Goal: Task Accomplishment & Management: Use online tool/utility

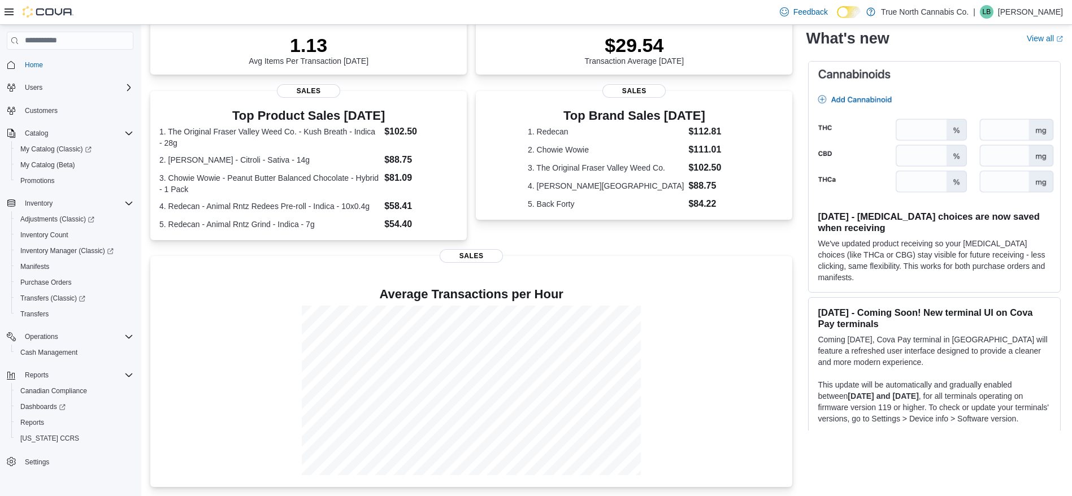
scroll to position [175, 0]
drag, startPoint x: 212, startPoint y: 14, endPoint x: 51, endPoint y: 350, distance: 372.9
click at [51, 350] on span "Cash Management" at bounding box center [48, 352] width 57 height 9
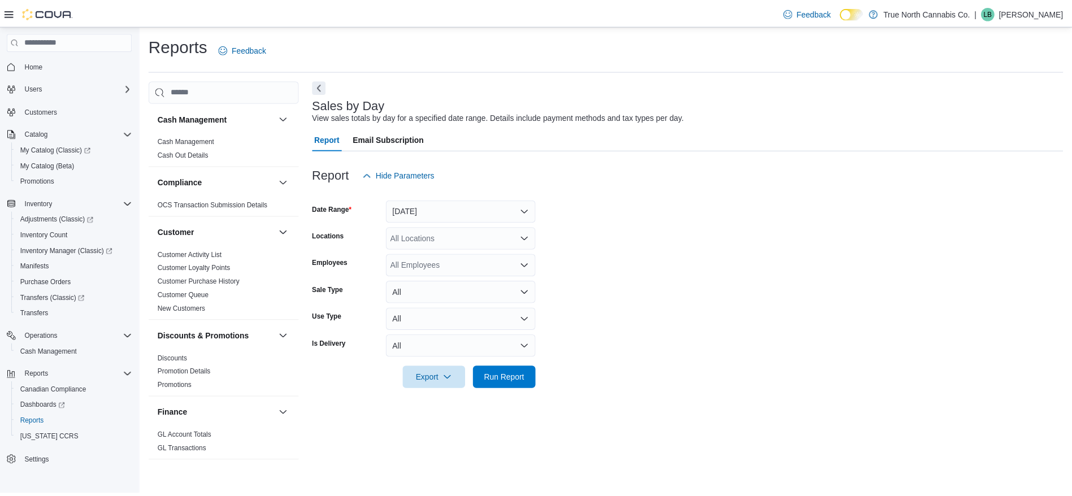
scroll to position [660, 0]
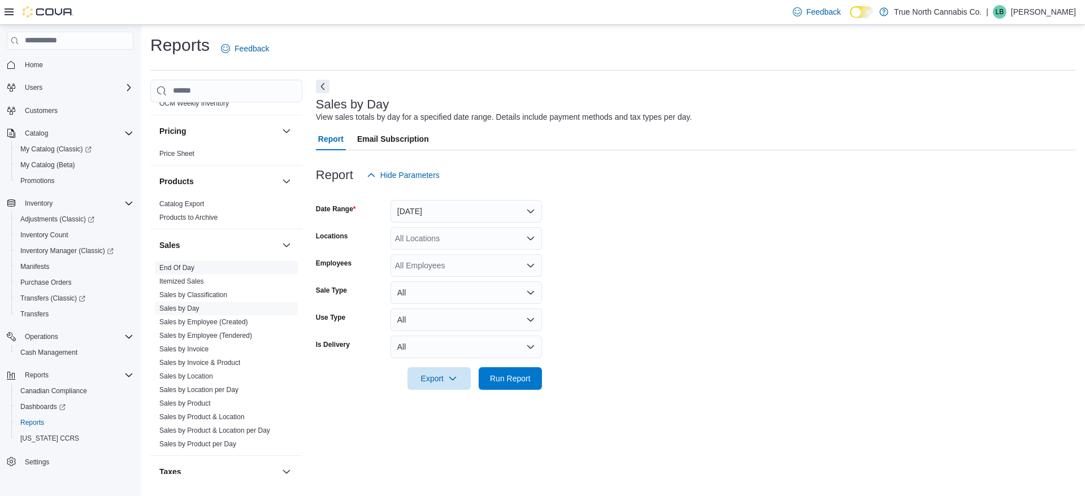
click at [179, 268] on link "End Of Day" at bounding box center [176, 268] width 35 height 8
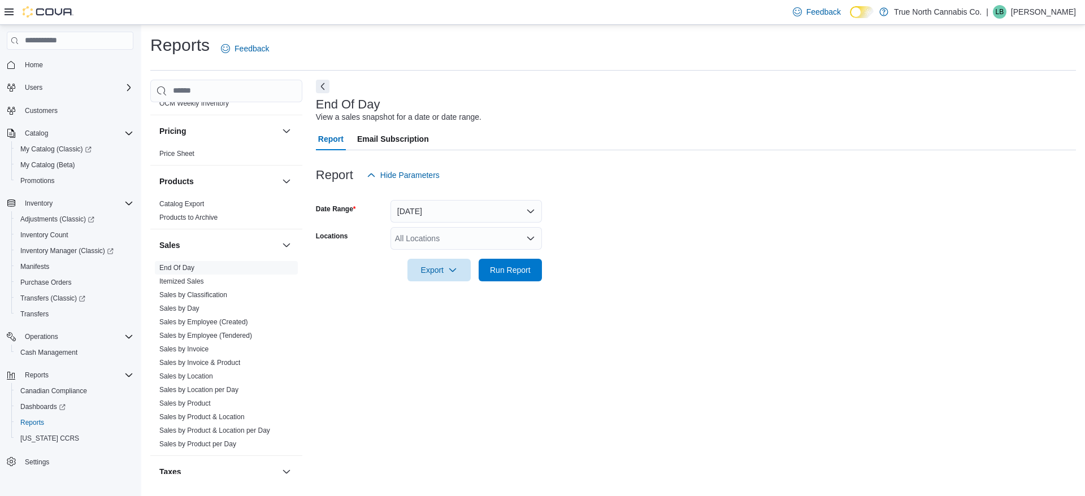
click at [467, 251] on div at bounding box center [696, 254] width 760 height 9
click at [468, 240] on div "All Locations" at bounding box center [465, 238] width 151 height 23
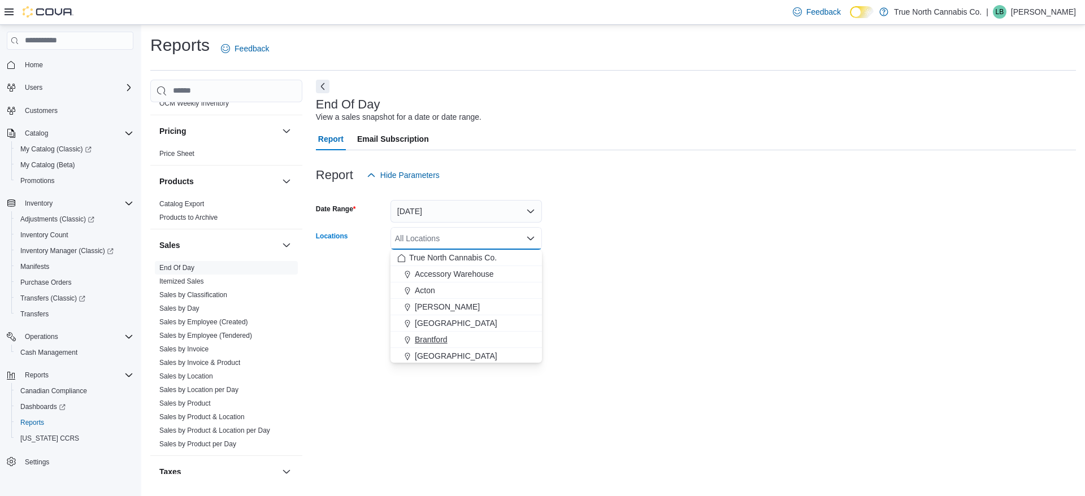
click at [451, 343] on div "Brantford" at bounding box center [466, 339] width 138 height 11
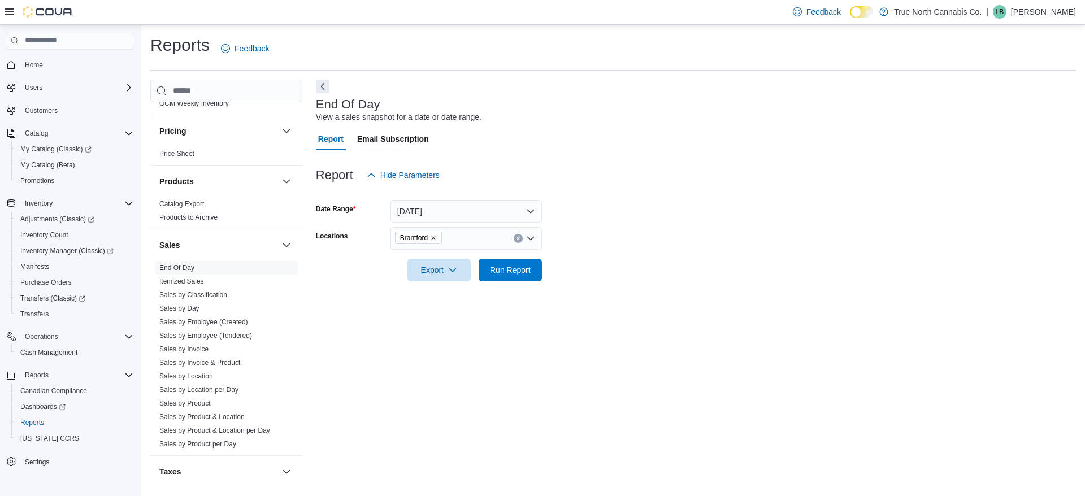
click at [625, 279] on form "Date Range Today Locations Brantford Export Run Report" at bounding box center [696, 233] width 760 height 95
click at [529, 269] on span "Run Report" at bounding box center [510, 269] width 41 height 11
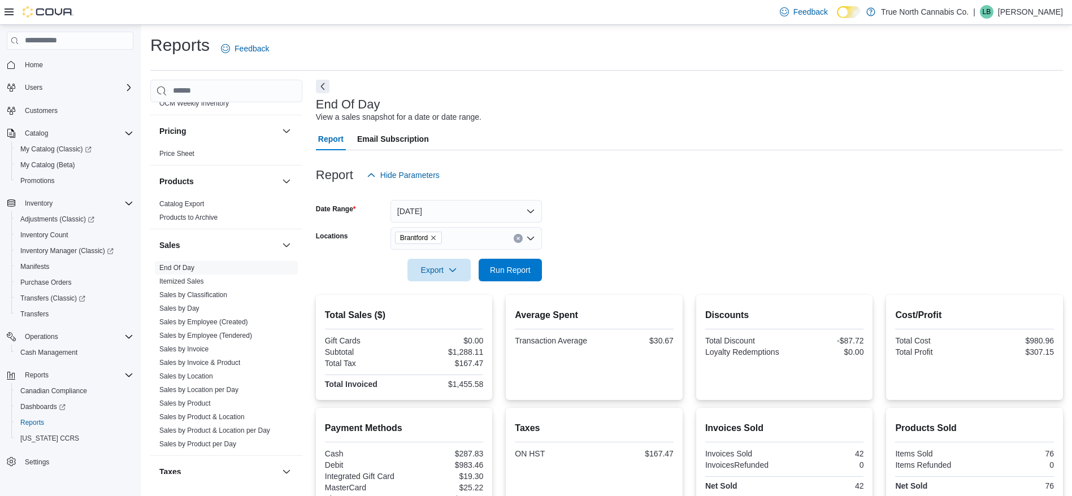
click at [507, 172] on div "Report Hide Parameters" at bounding box center [689, 175] width 747 height 23
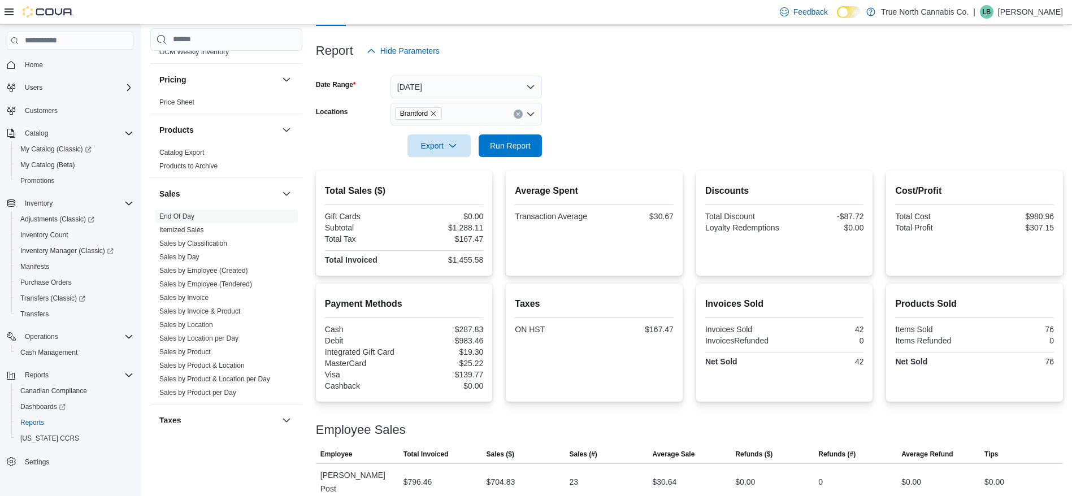
scroll to position [147, 0]
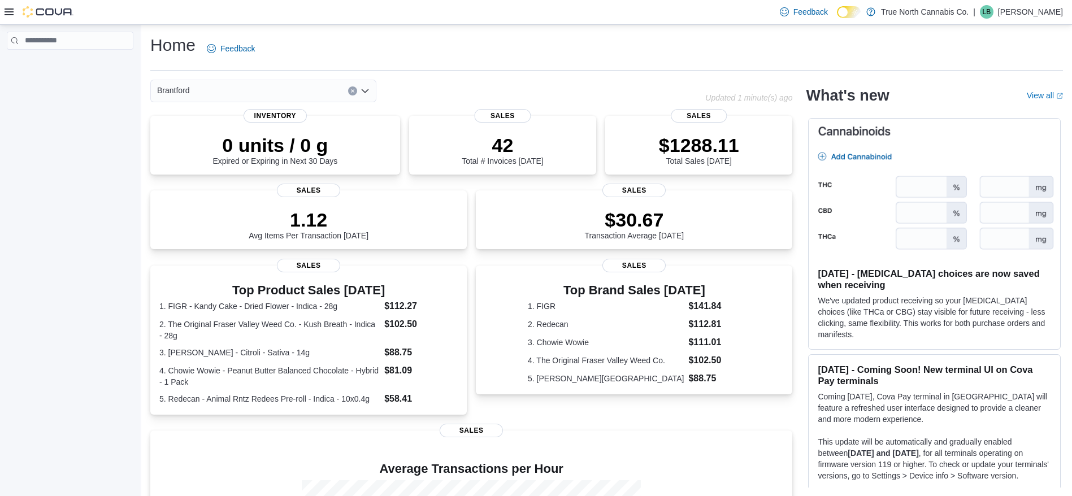
click at [16, 10] on div at bounding box center [39, 11] width 69 height 11
click at [12, 11] on icon at bounding box center [9, 11] width 9 height 9
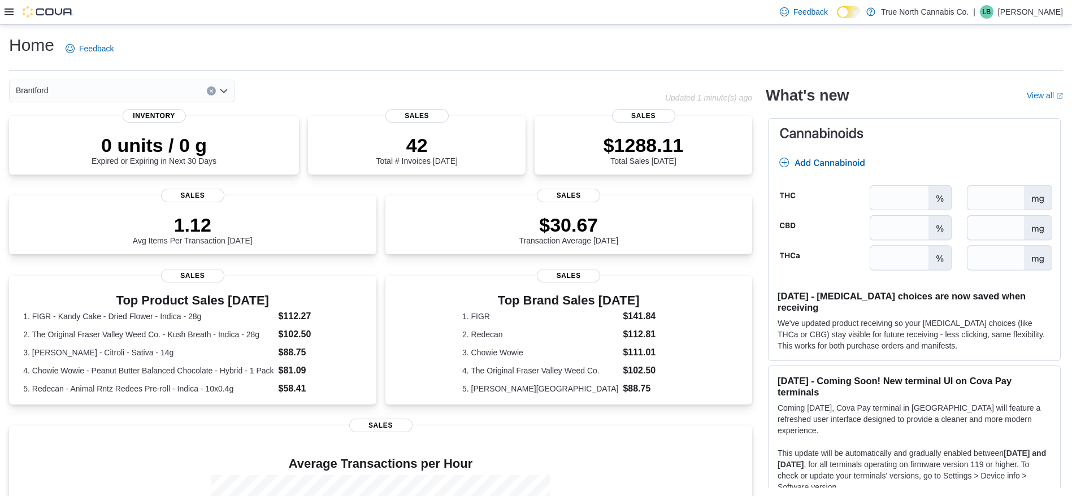
click at [10, 9] on icon at bounding box center [9, 11] width 9 height 7
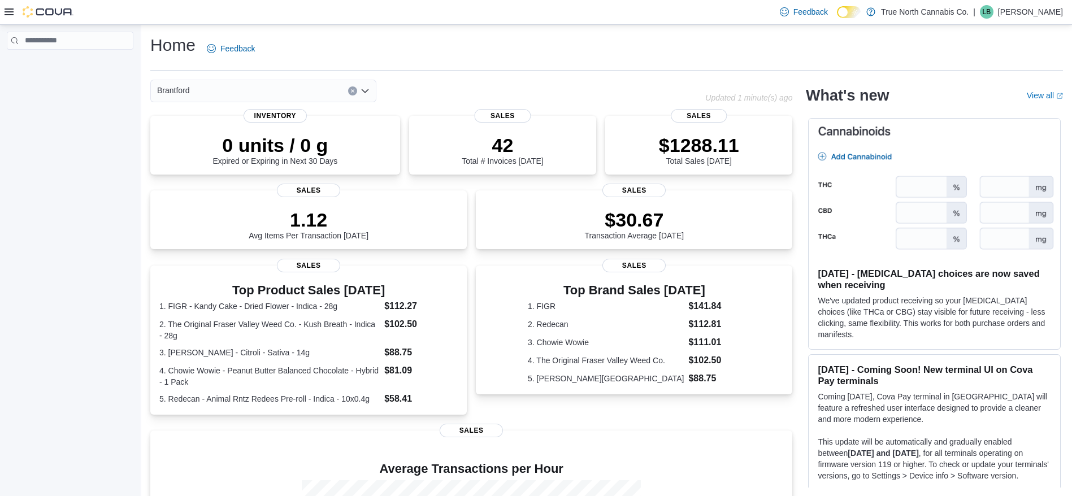
click at [10, 18] on div at bounding box center [39, 12] width 69 height 24
click at [10, 15] on icon at bounding box center [9, 11] width 9 height 9
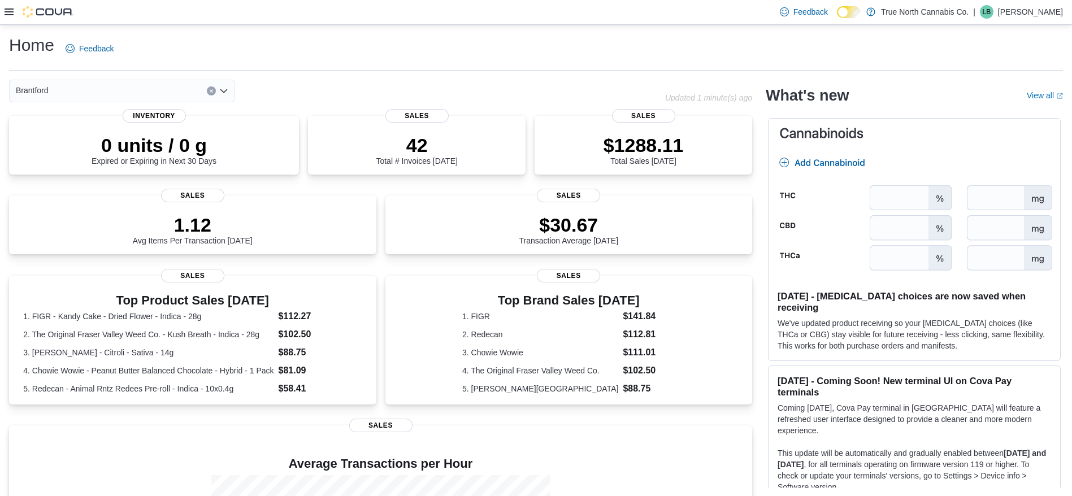
click at [10, 15] on icon at bounding box center [9, 11] width 9 height 9
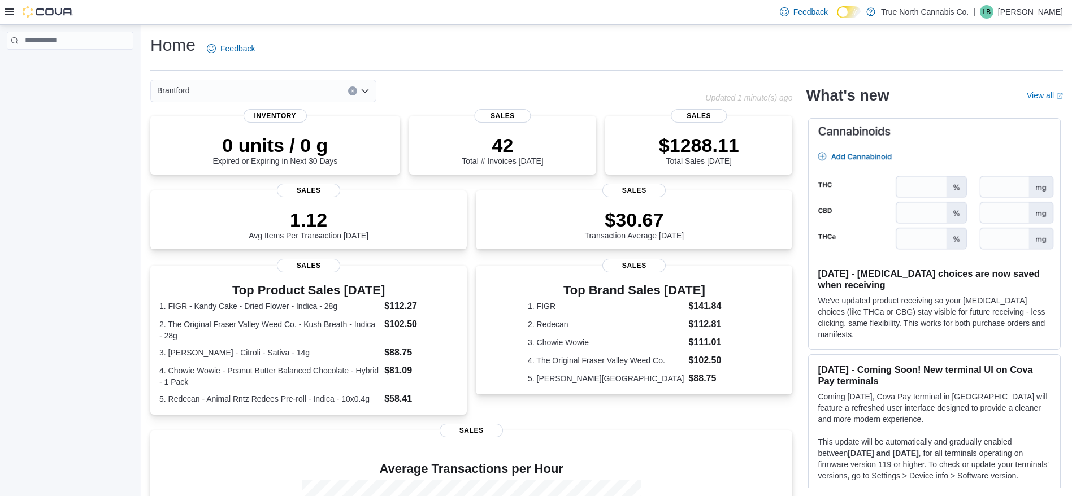
click at [50, 29] on div at bounding box center [70, 55] width 136 height 56
click at [50, 33] on input "search" at bounding box center [70, 41] width 127 height 18
type input "**********"
click at [62, 80] on span "Cash Management" at bounding box center [48, 80] width 57 height 9
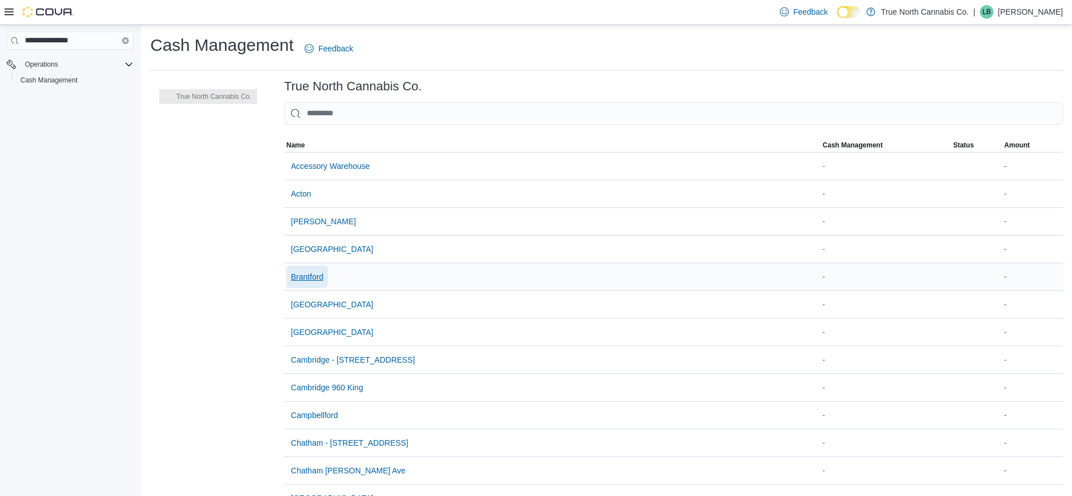
click at [309, 277] on span "Brantford" at bounding box center [307, 276] width 33 height 11
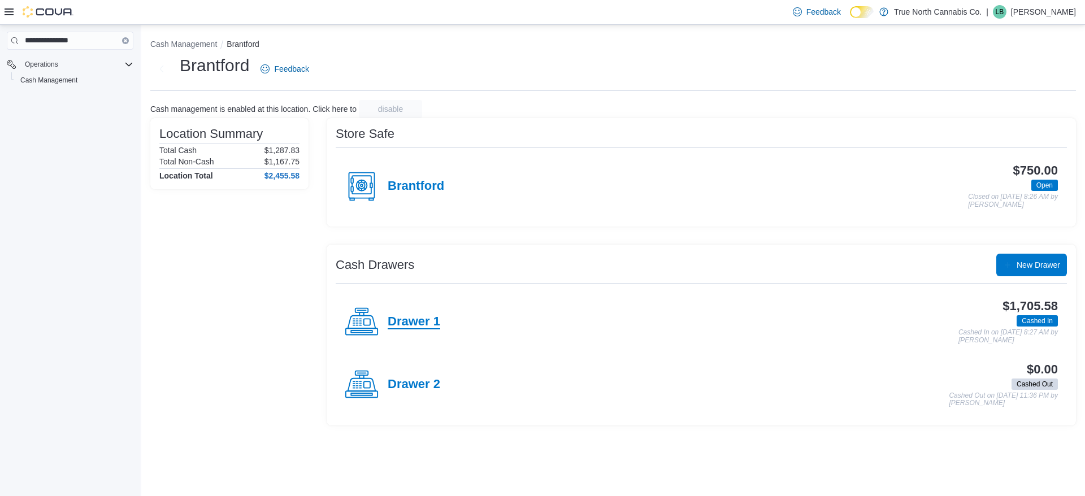
click at [420, 320] on h4 "Drawer 1" at bounding box center [414, 322] width 53 height 15
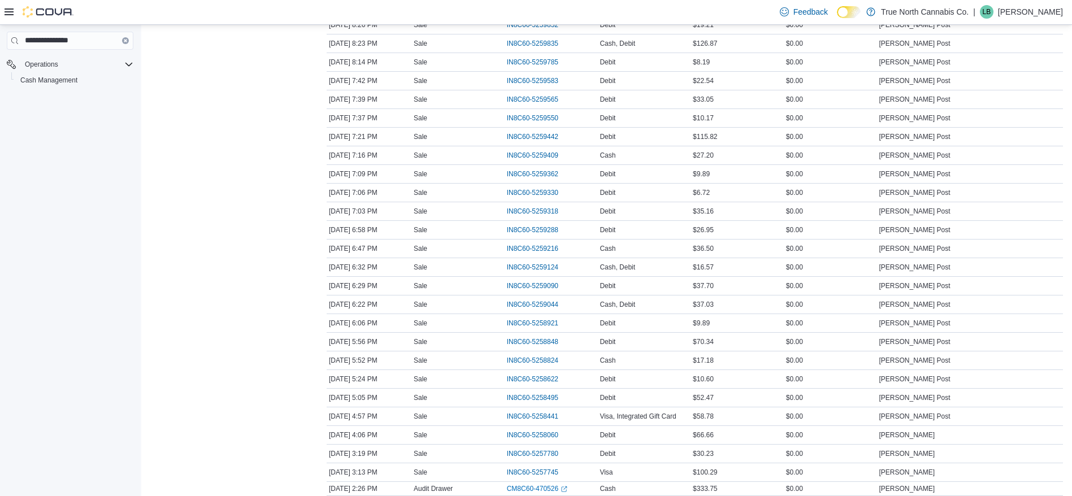
scroll to position [237, 0]
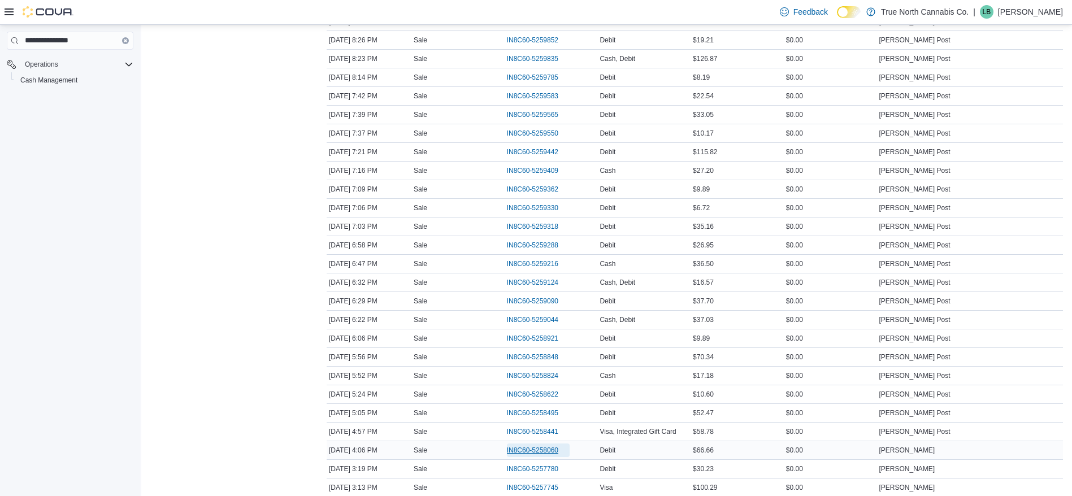
click at [533, 446] on span "IN8C60-5258060" at bounding box center [532, 450] width 51 height 9
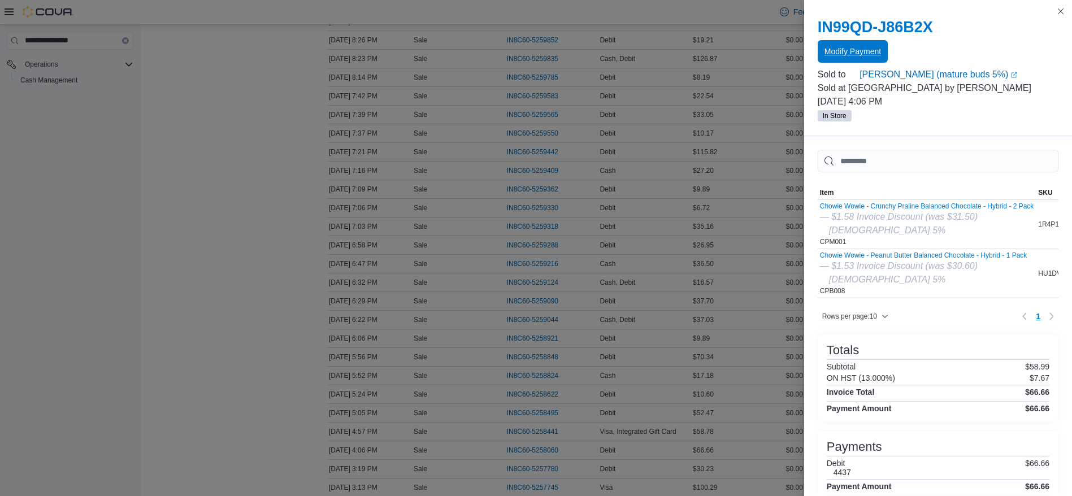
click at [847, 53] on span "Modify Payment" at bounding box center [852, 51] width 56 height 11
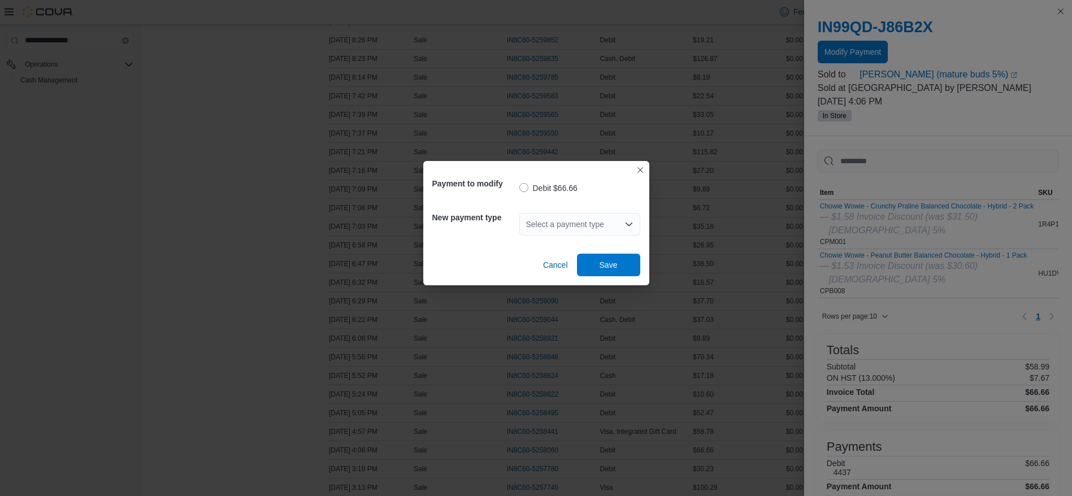
click at [583, 227] on div "Select a payment type" at bounding box center [579, 224] width 121 height 23
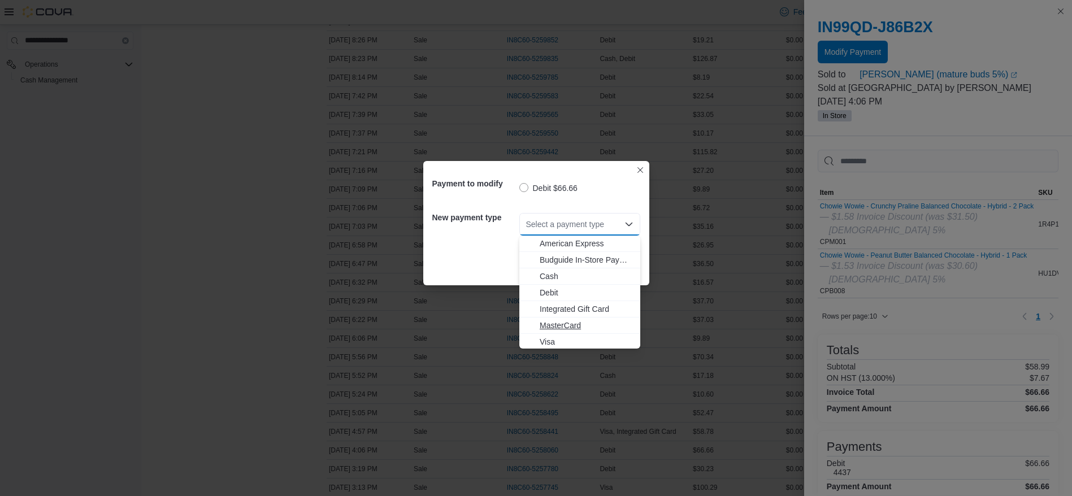
click at [581, 323] on span "MasterCard" at bounding box center [586, 325] width 94 height 11
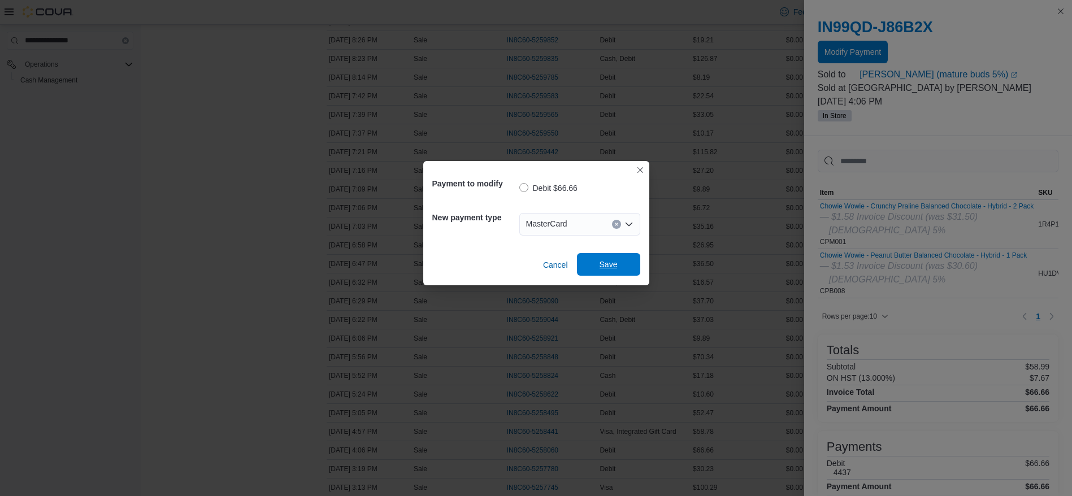
click at [621, 264] on span "Save" at bounding box center [609, 264] width 50 height 23
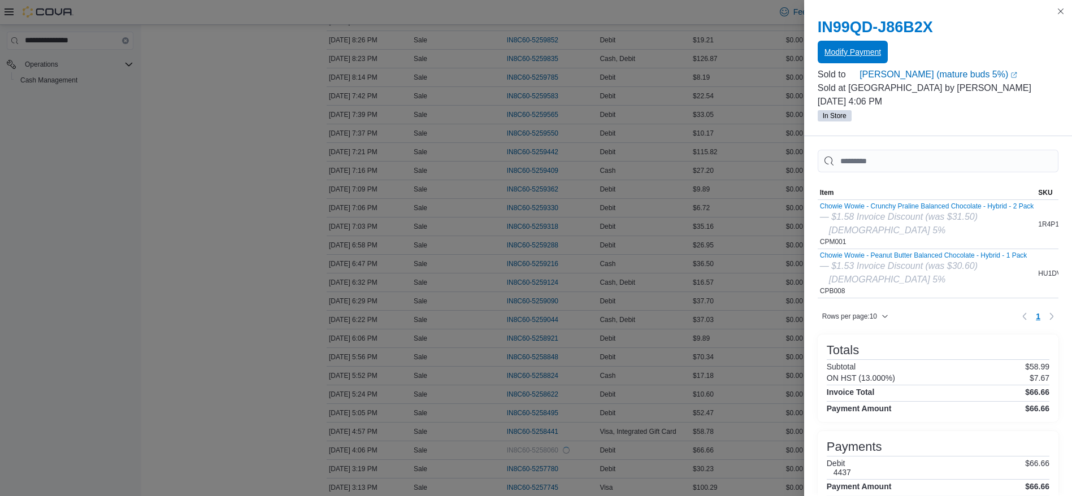
scroll to position [0, 0]
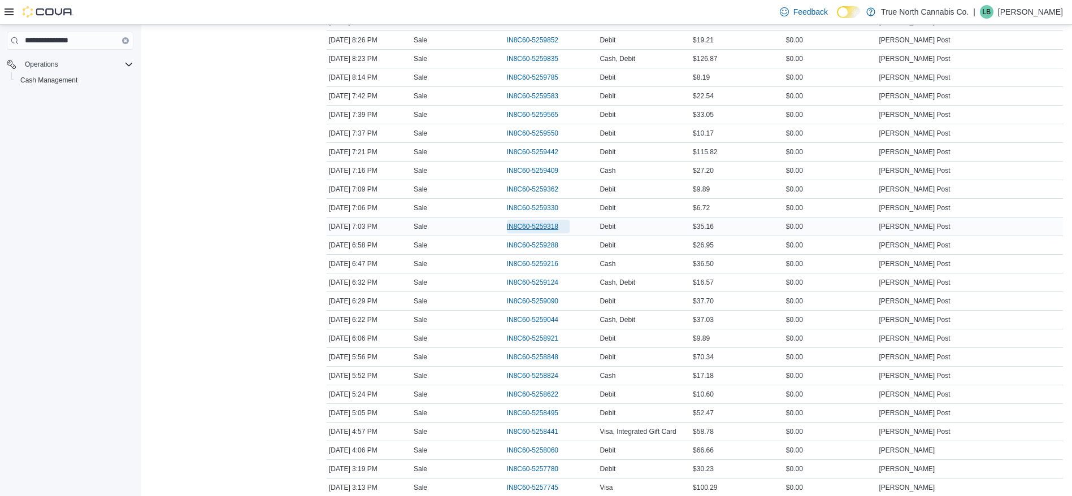
click at [542, 223] on span "IN8C60-5259318" at bounding box center [532, 226] width 51 height 9
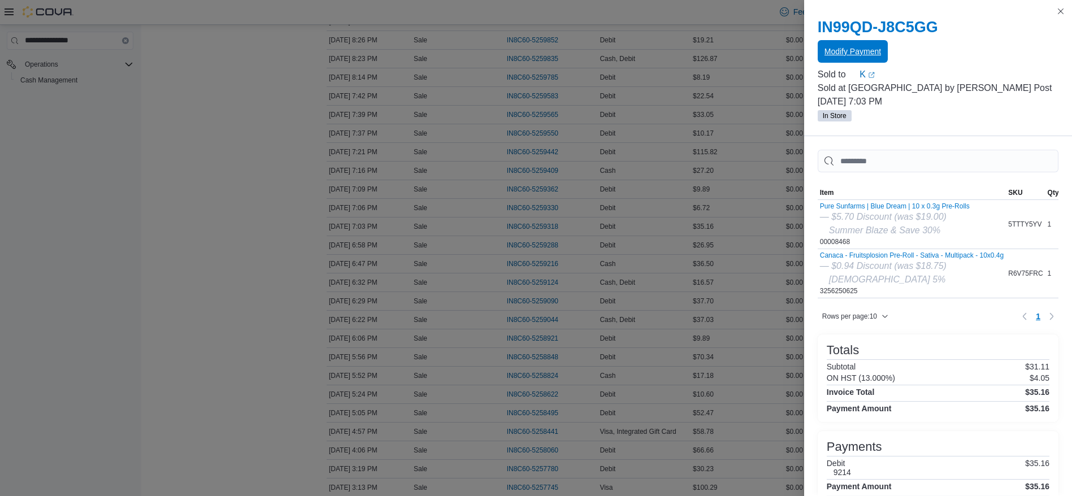
click at [841, 59] on span "Modify Payment" at bounding box center [852, 51] width 56 height 23
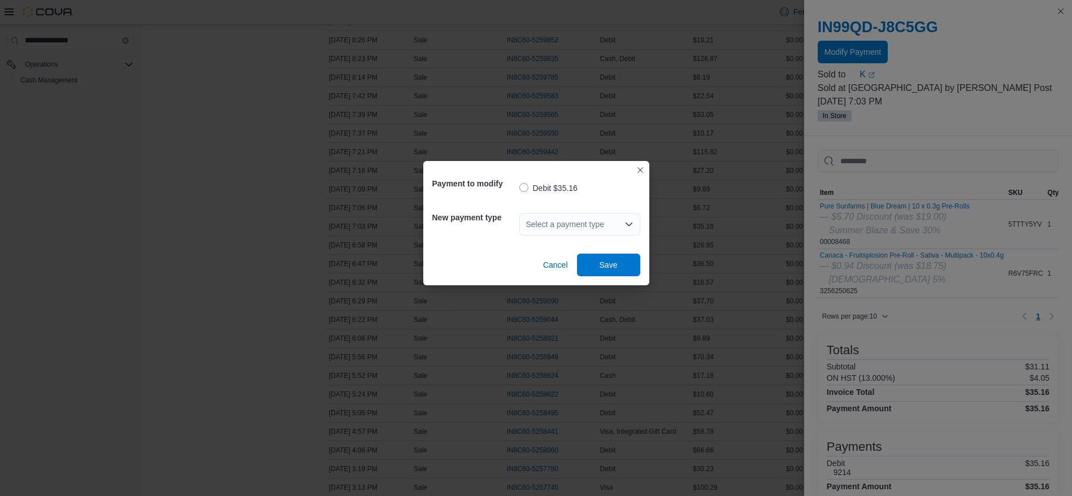
click at [599, 232] on div "Select a payment type" at bounding box center [579, 224] width 121 height 23
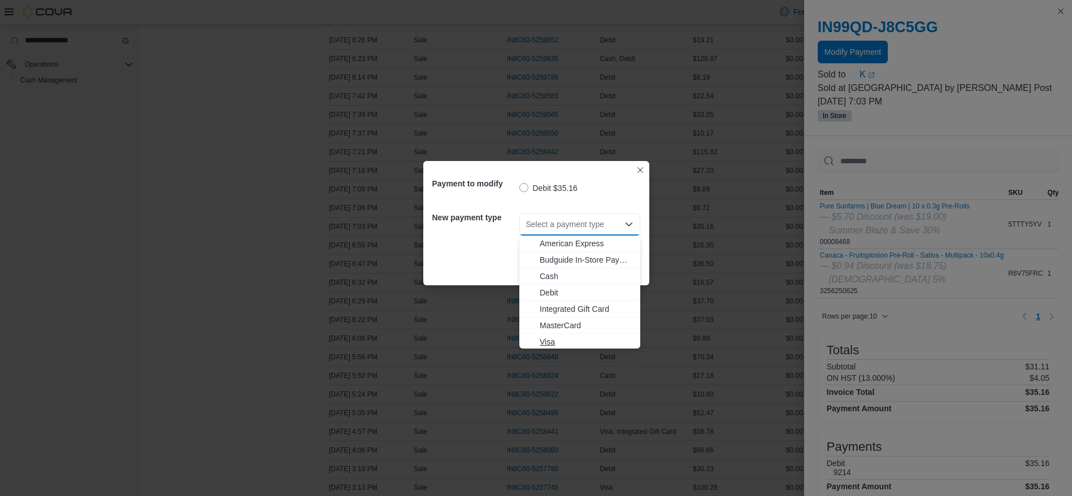
click at [573, 344] on span "Visa" at bounding box center [586, 341] width 94 height 11
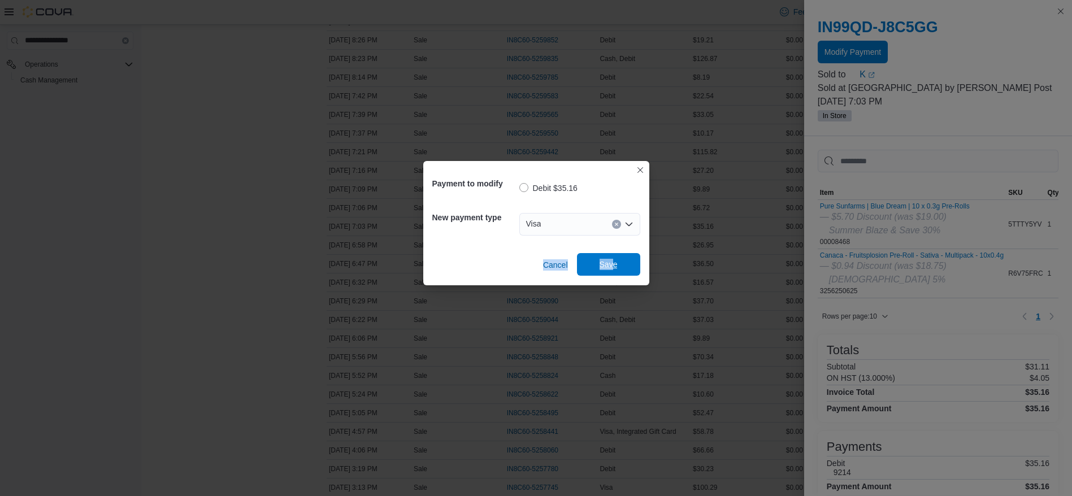
drag, startPoint x: 613, startPoint y: 242, endPoint x: 613, endPoint y: 260, distance: 18.6
click at [613, 260] on div "Payment to modify Debit $35.16 New payment type Visa Cancel Save" at bounding box center [536, 223] width 226 height 124
click at [613, 260] on span "Save" at bounding box center [608, 264] width 18 height 11
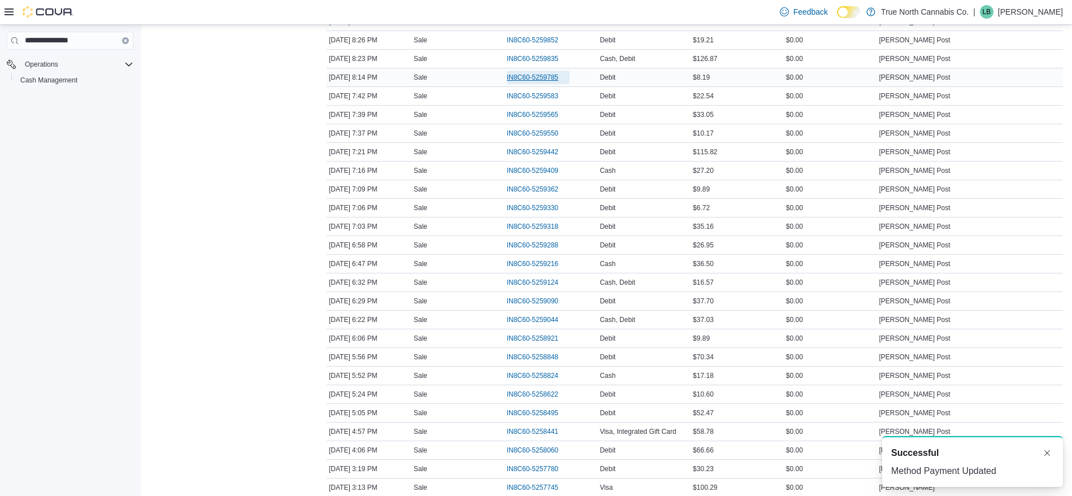
click at [545, 77] on span "IN8C60-5259785" at bounding box center [532, 77] width 51 height 9
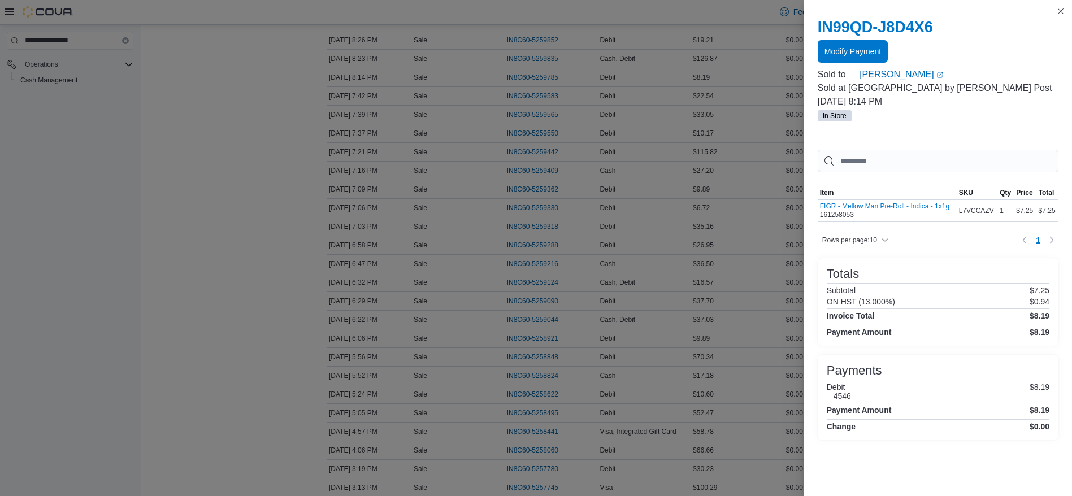
click at [835, 47] on span "Modify Payment" at bounding box center [852, 51] width 56 height 11
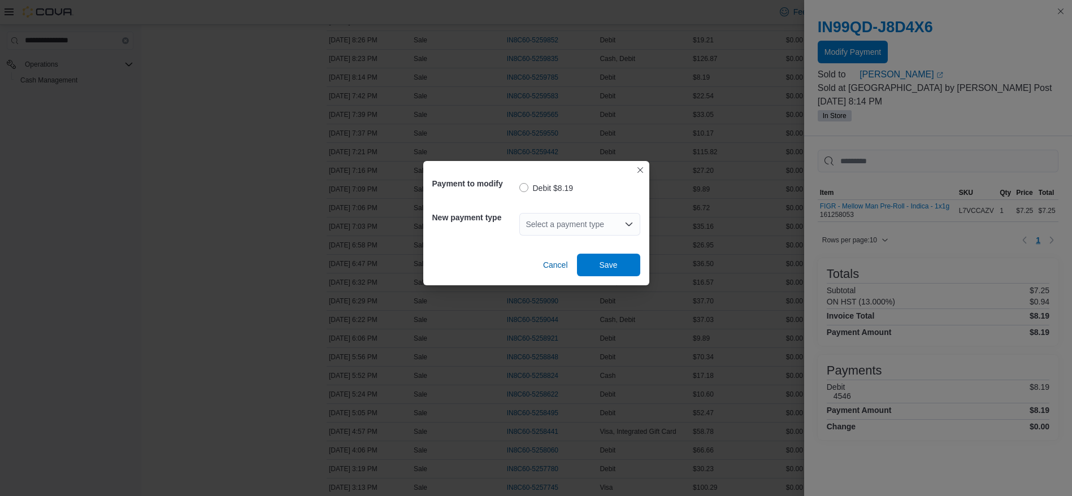
click at [552, 229] on div "Select a payment type" at bounding box center [579, 224] width 121 height 23
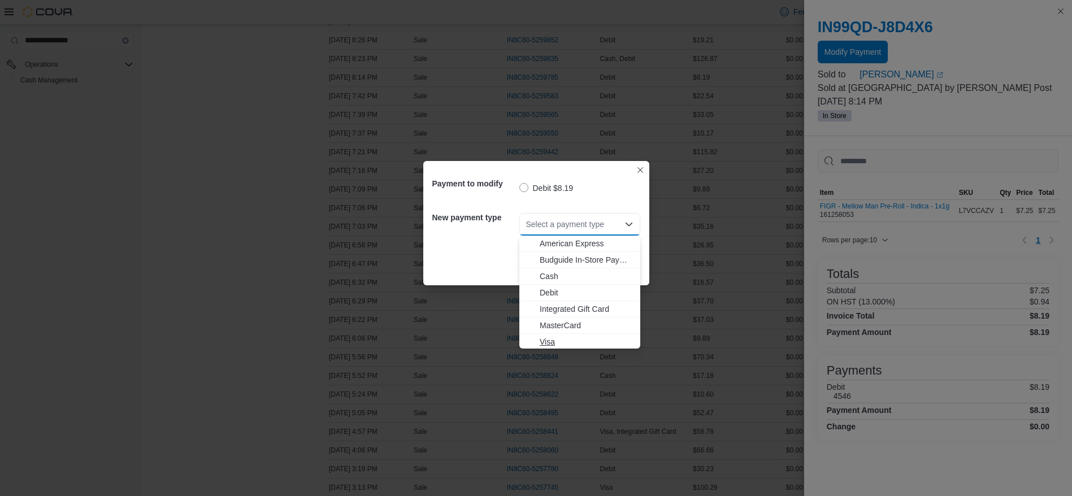
click at [568, 334] on button "Visa" at bounding box center [579, 342] width 121 height 16
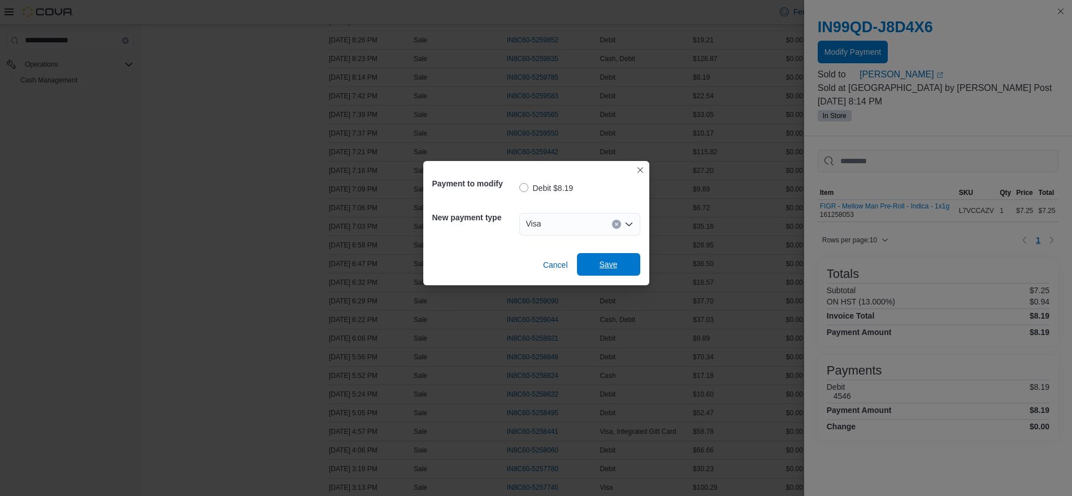
click at [596, 269] on span "Save" at bounding box center [609, 264] width 50 height 23
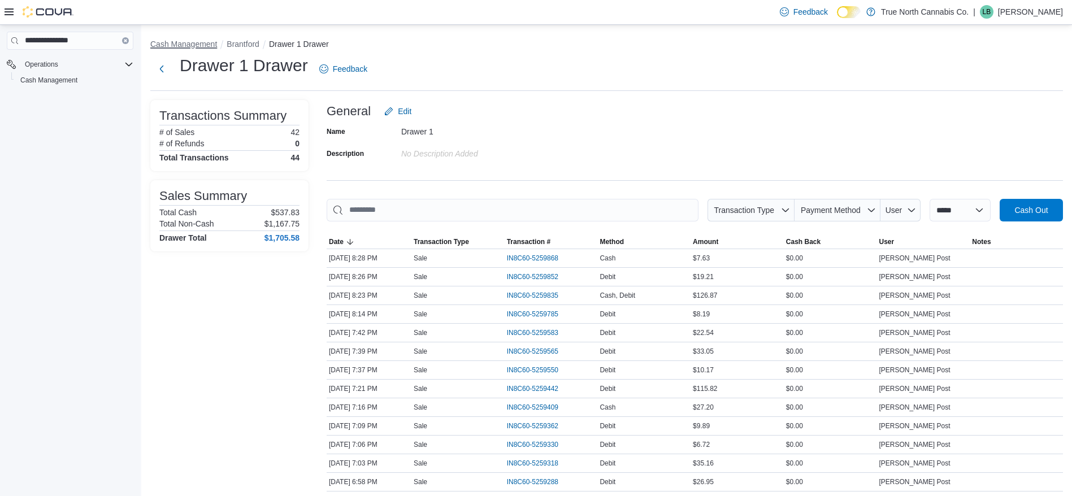
click at [209, 40] on button "Cash Management" at bounding box center [183, 44] width 67 height 9
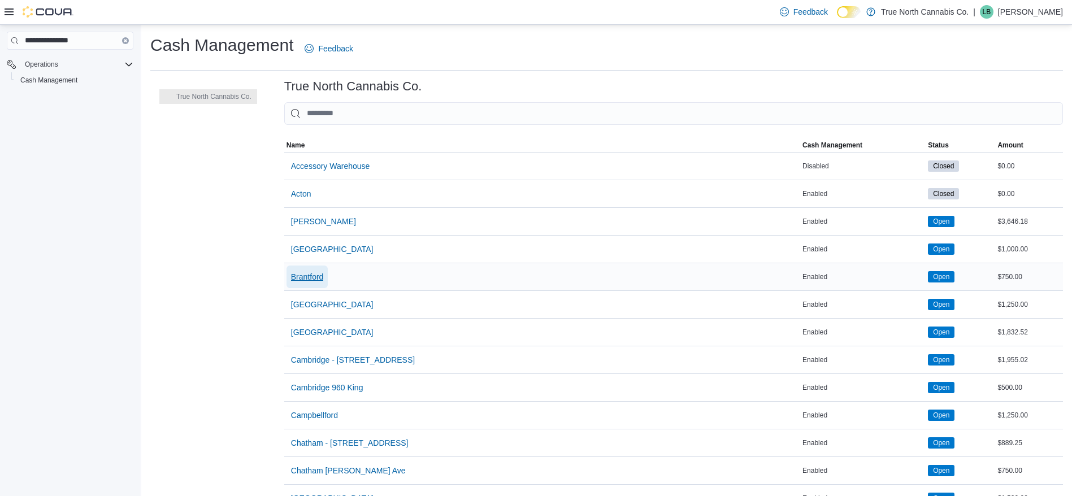
click at [314, 283] on span "Brantford" at bounding box center [307, 276] width 33 height 23
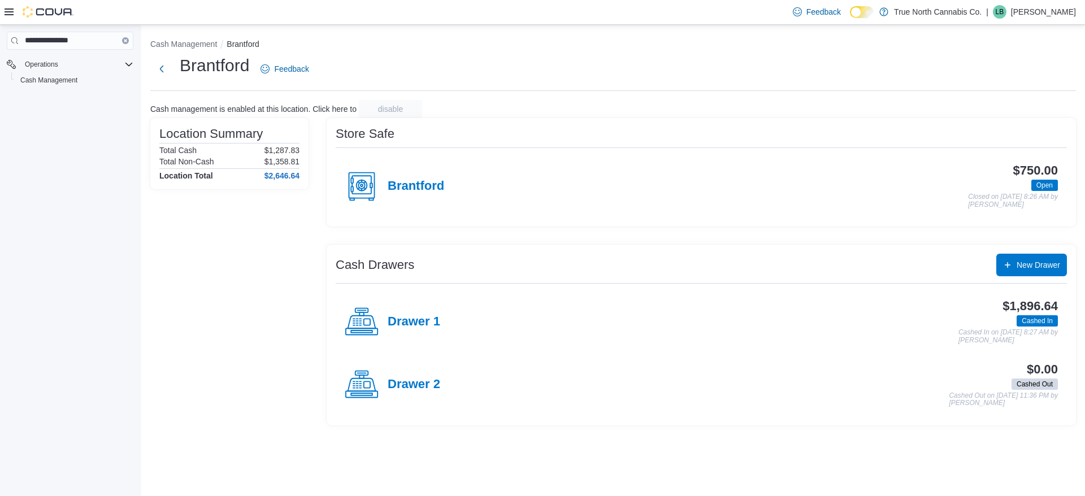
click at [414, 339] on div "Drawer 1 $1,896.64 Cashed In Cashed In on [DATE] 8:27 AM by [PERSON_NAME]" at bounding box center [701, 321] width 731 height 63
click at [415, 319] on h4 "Drawer 1" at bounding box center [414, 322] width 53 height 15
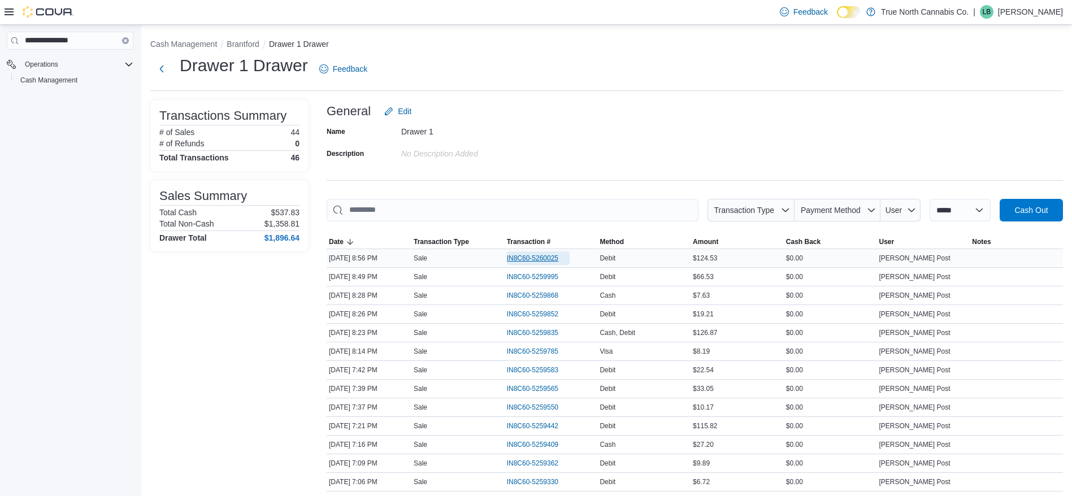
click at [543, 259] on span "IN8C60-5260025" at bounding box center [532, 258] width 51 height 9
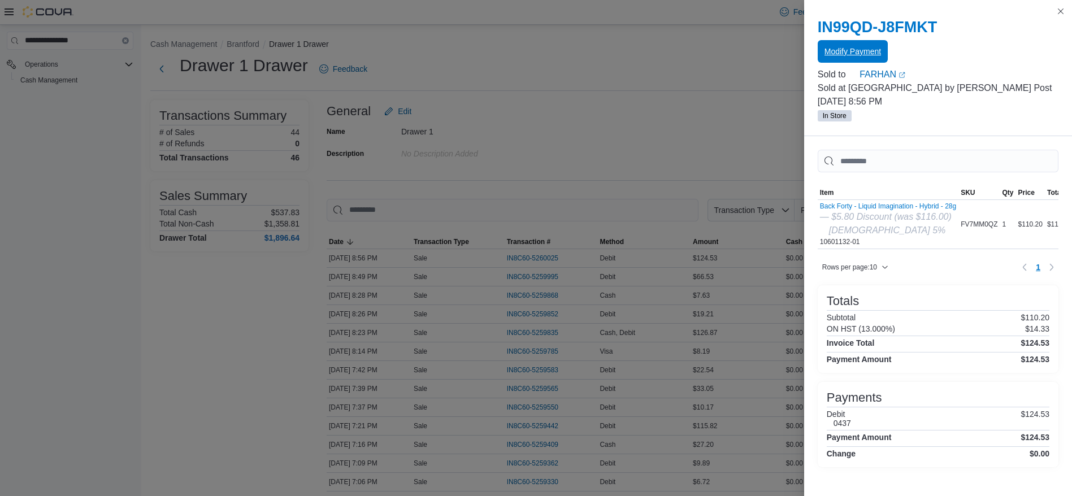
click at [836, 47] on span "Modify Payment" at bounding box center [852, 51] width 56 height 11
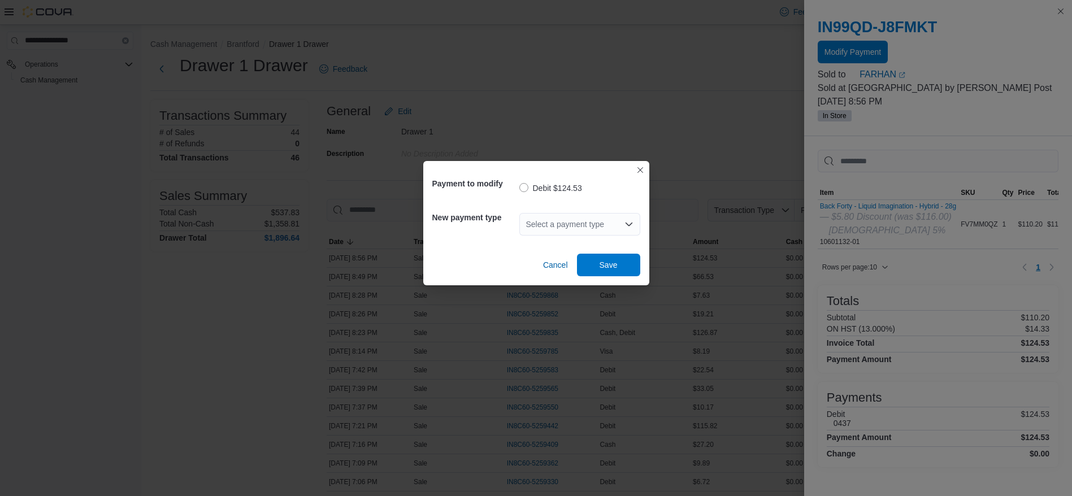
click at [574, 216] on div "Select a payment type" at bounding box center [579, 224] width 121 height 23
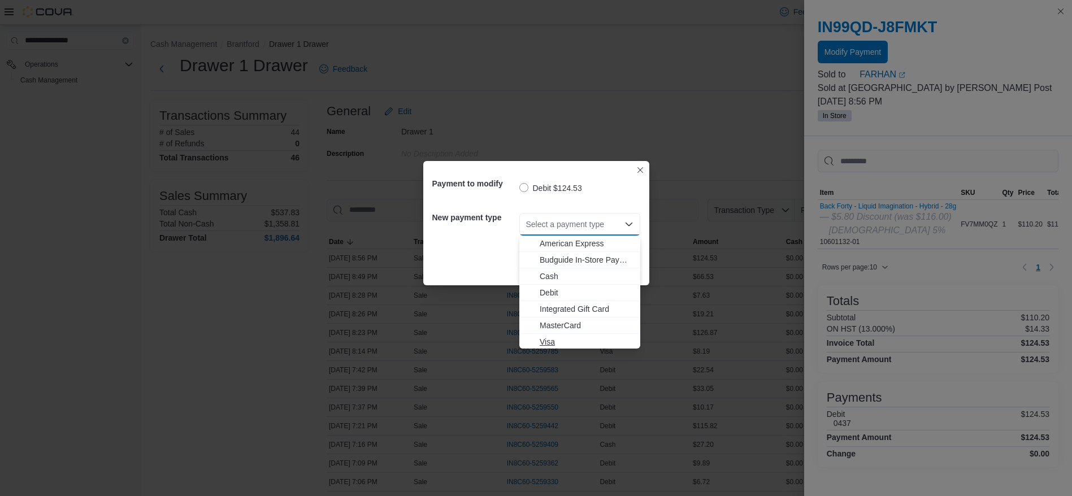
click at [582, 339] on span "Visa" at bounding box center [586, 341] width 94 height 11
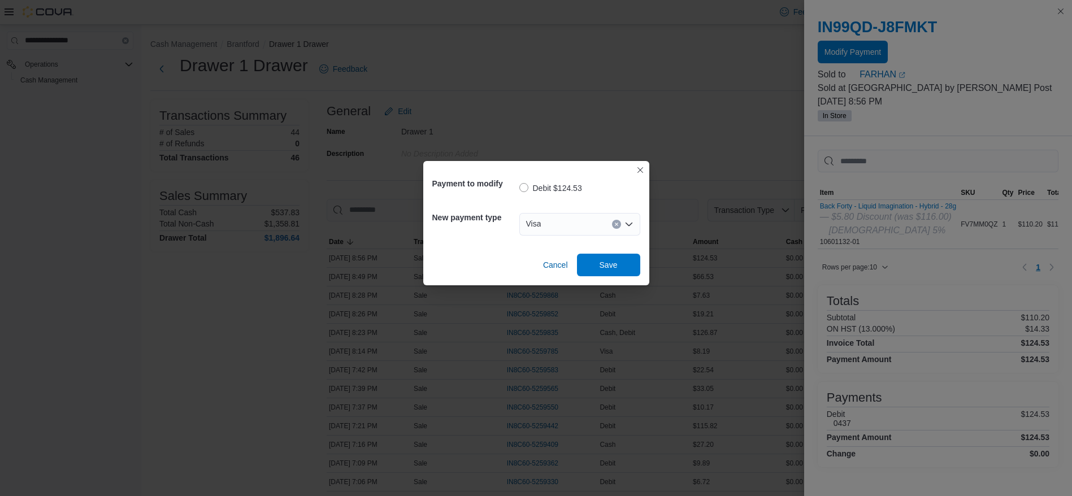
click at [608, 241] on div "Visa" at bounding box center [579, 224] width 121 height 36
click at [612, 262] on span "Save" at bounding box center [608, 264] width 18 height 11
